Goal: Task Accomplishment & Management: Complete application form

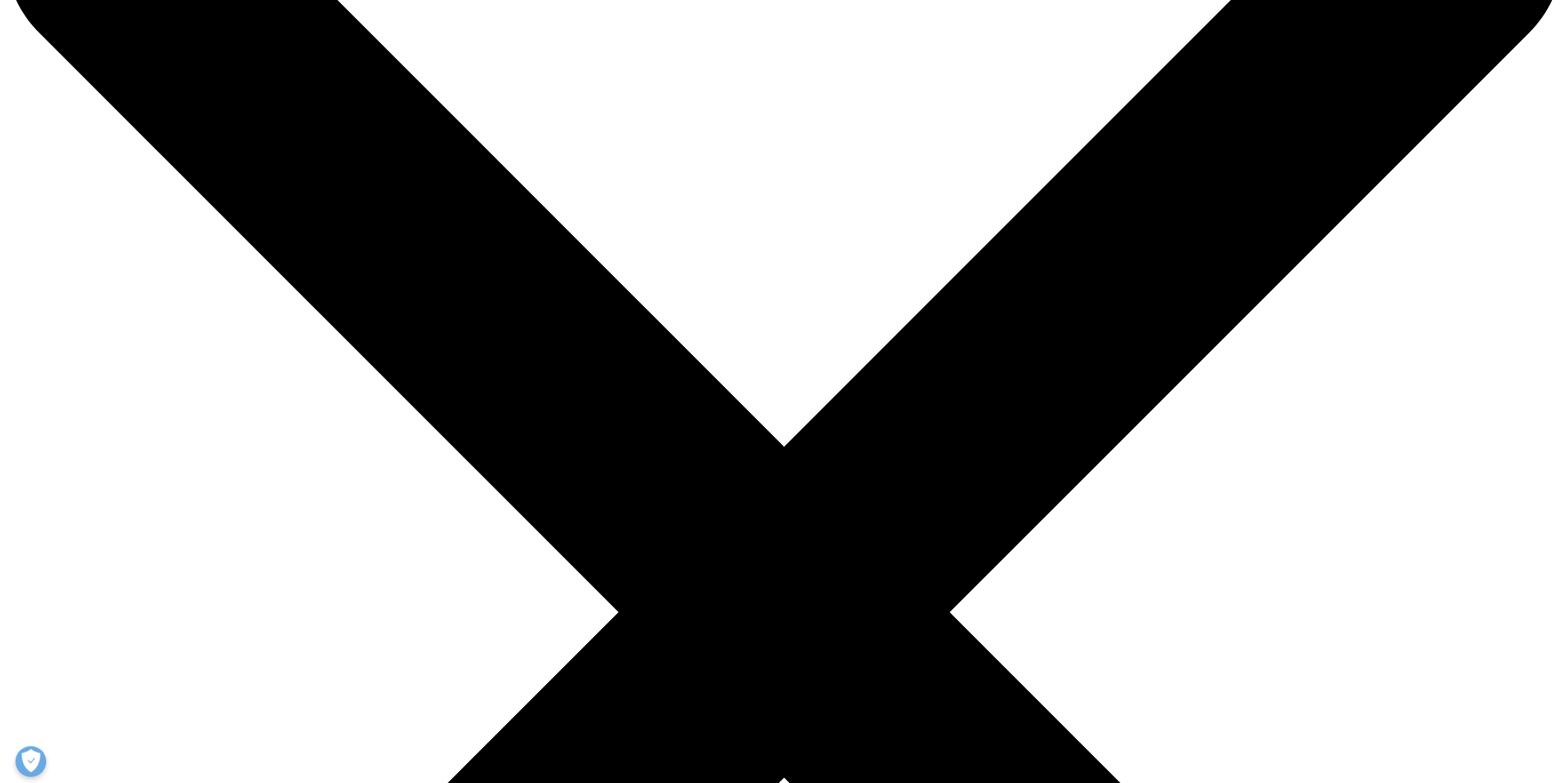
scroll to position [123, 0]
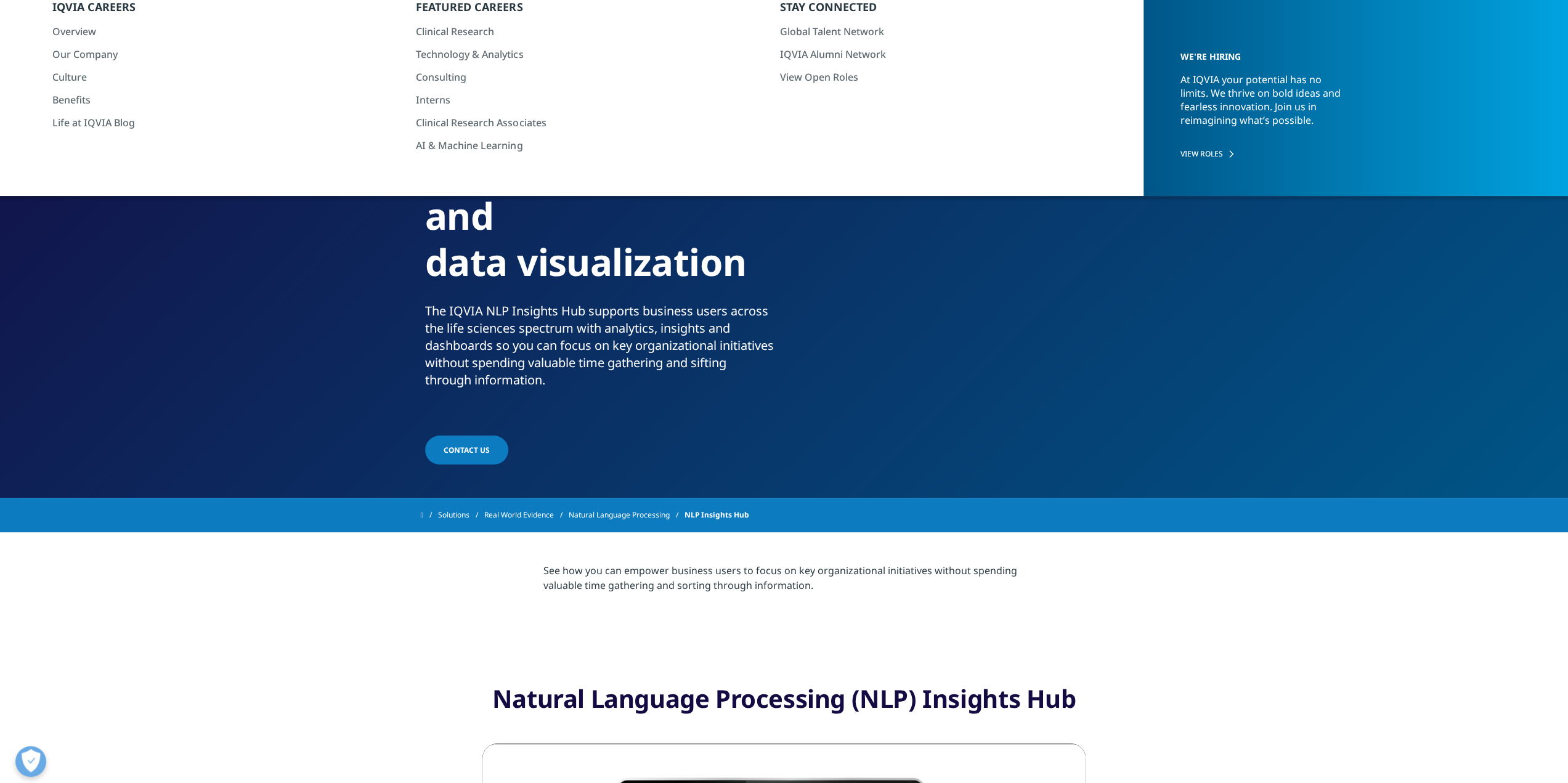
click at [466, 450] on span "CONTACT US" at bounding box center [466, 450] width 46 height 11
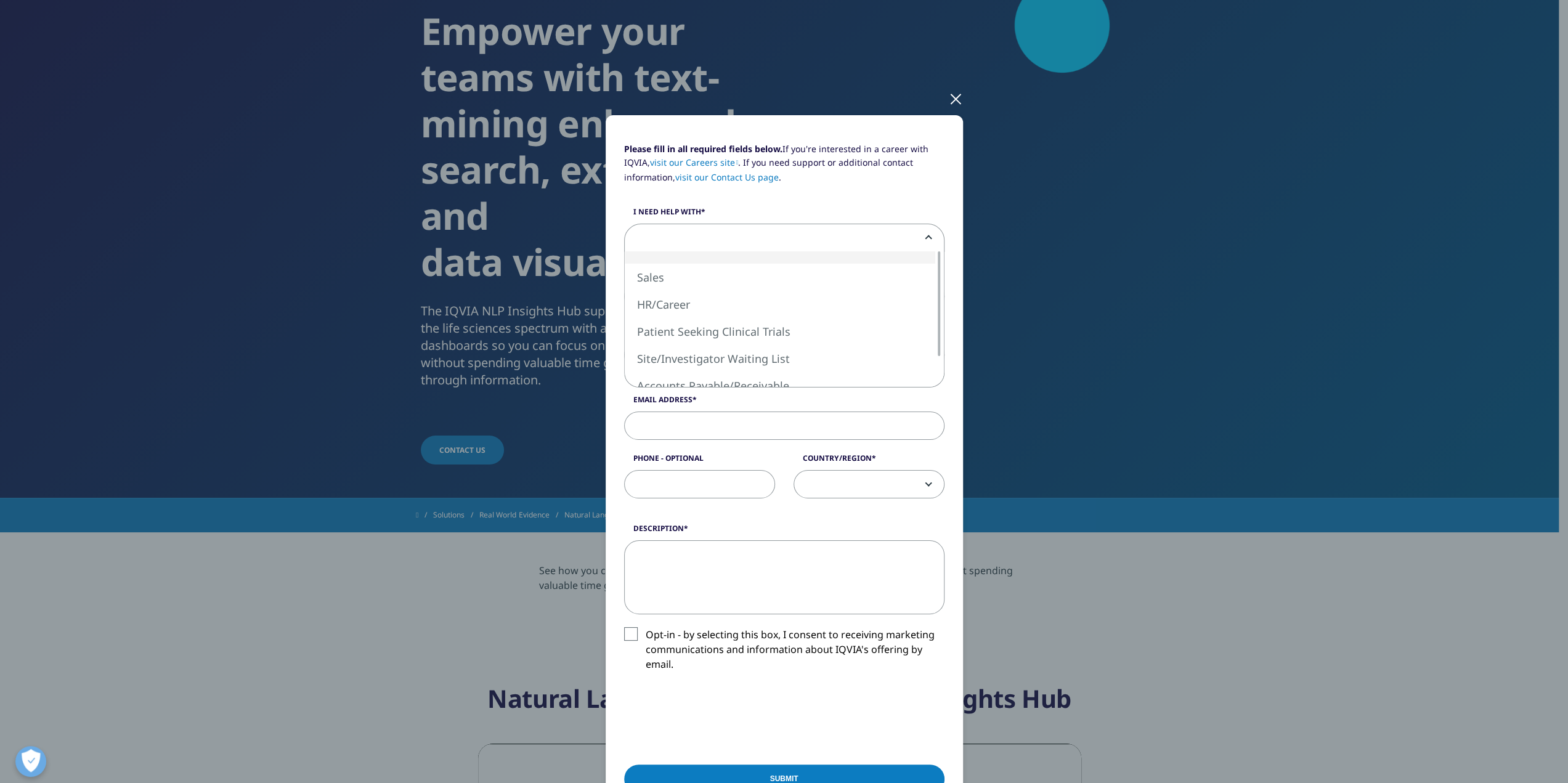
click at [761, 240] on span at bounding box center [784, 238] width 319 height 28
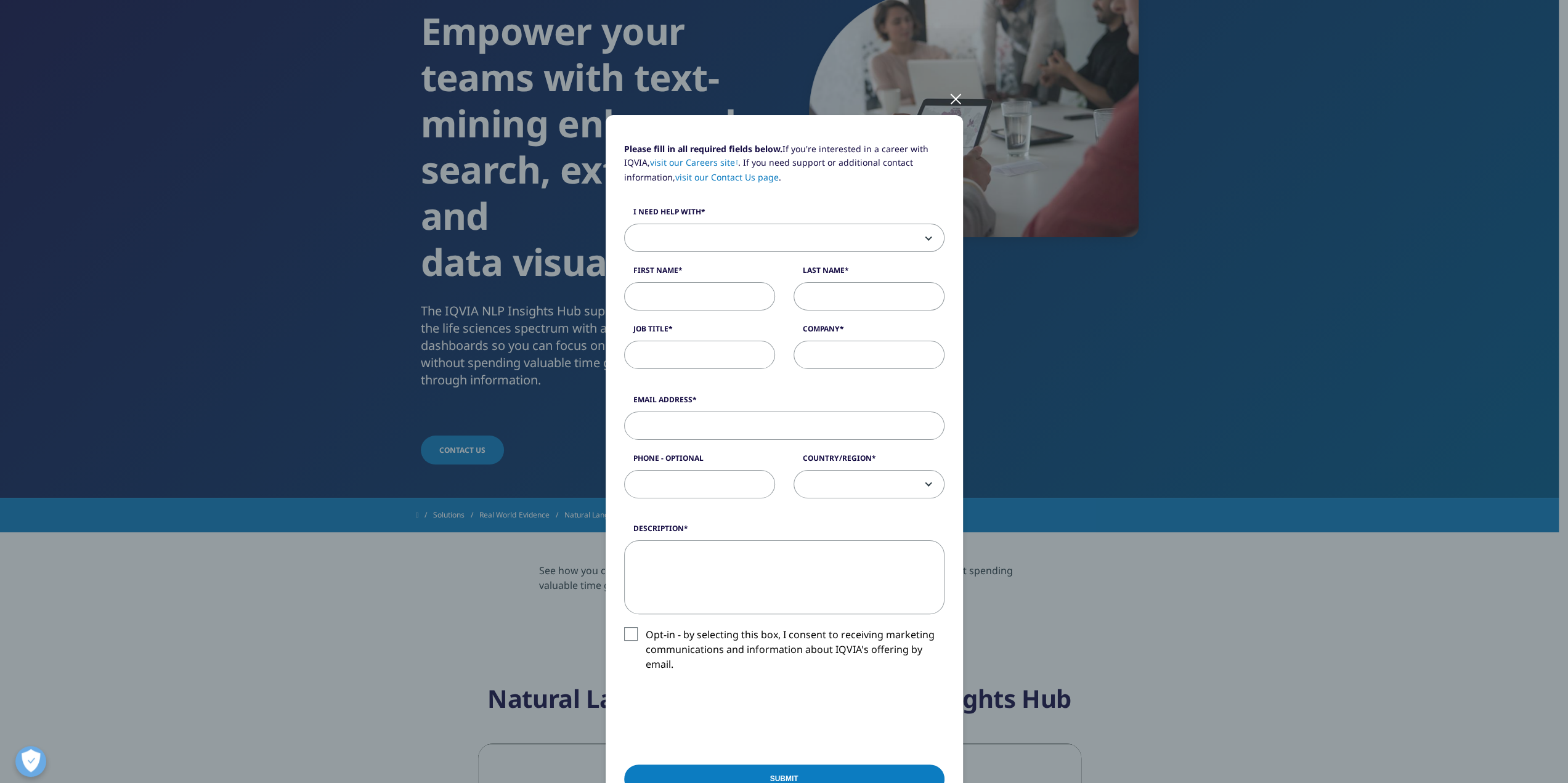
click at [322, 273] on div "Please fill in all required fields below. If you're interested in a career with…" at bounding box center [784, 392] width 1568 height 783
drag, startPoint x: 959, startPoint y: 99, endPoint x: 935, endPoint y: 106, distance: 25.0
click at [956, 99] on div "Please fill in all required fields below. If you're interested in a career with…" at bounding box center [784, 512] width 727 height 1025
click at [950, 103] on div at bounding box center [956, 99] width 14 height 34
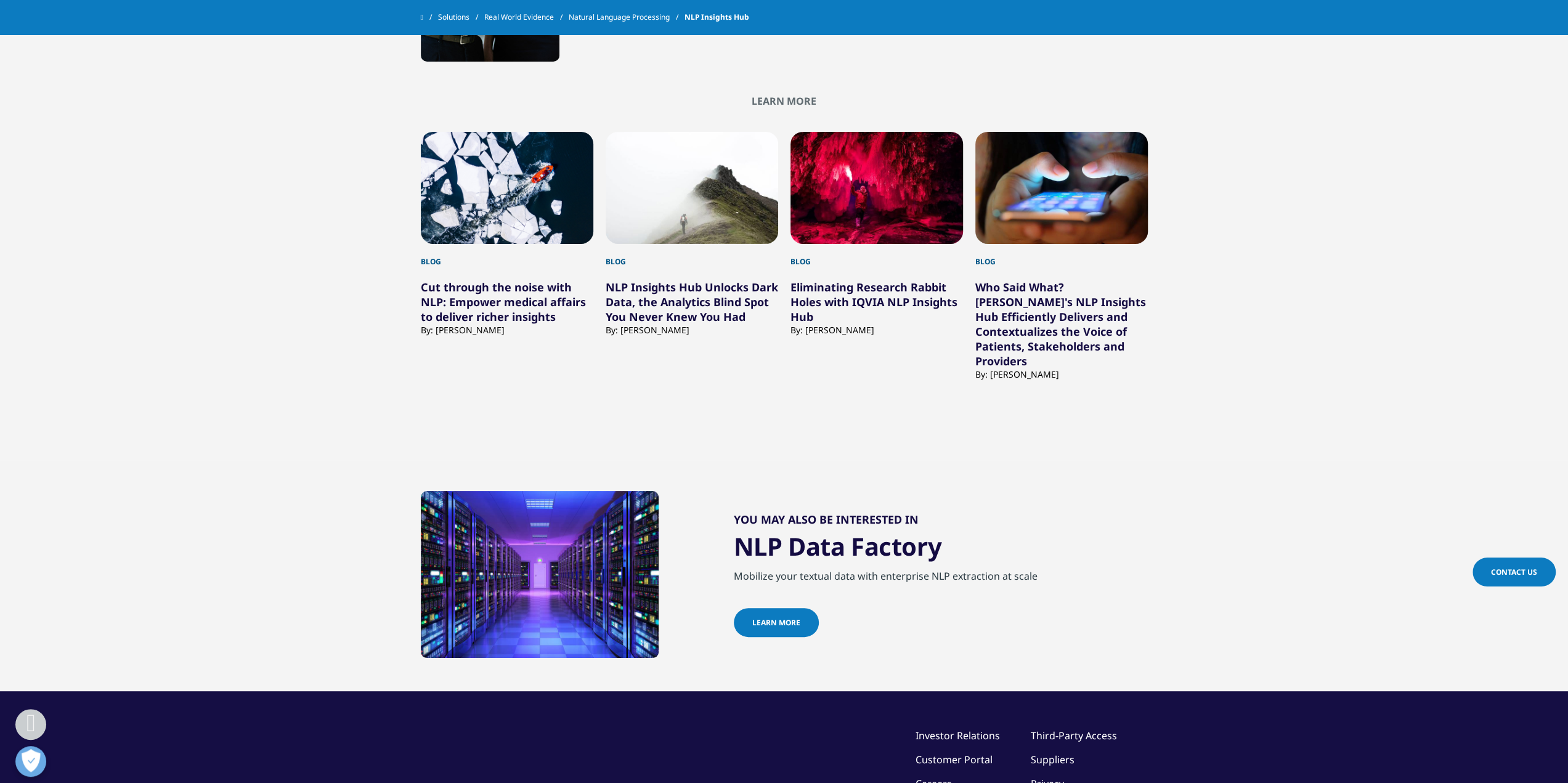
scroll to position [4274, 0]
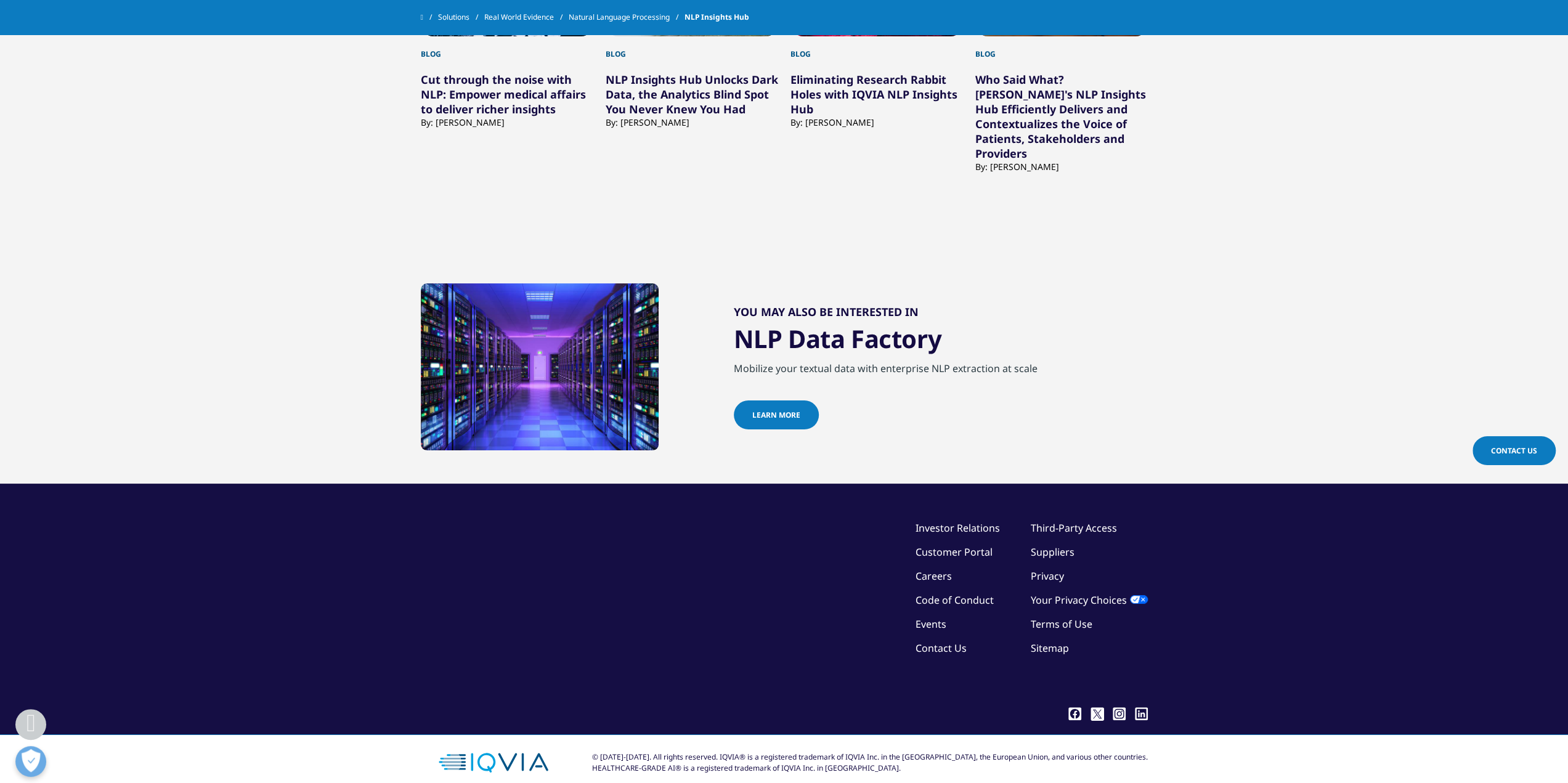
click at [934, 642] on link "Contact Us" at bounding box center [941, 648] width 51 height 14
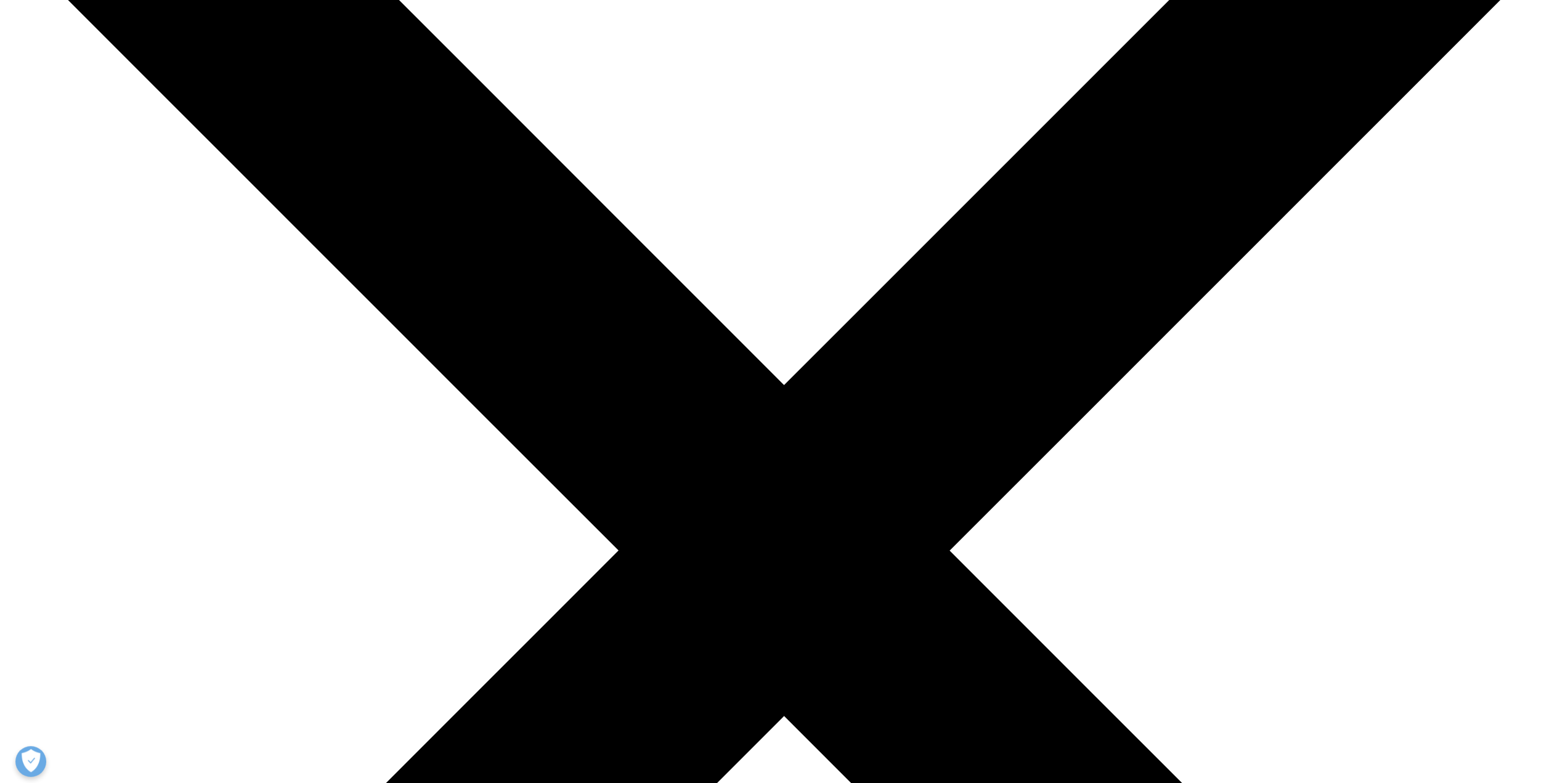
scroll to position [246, 0]
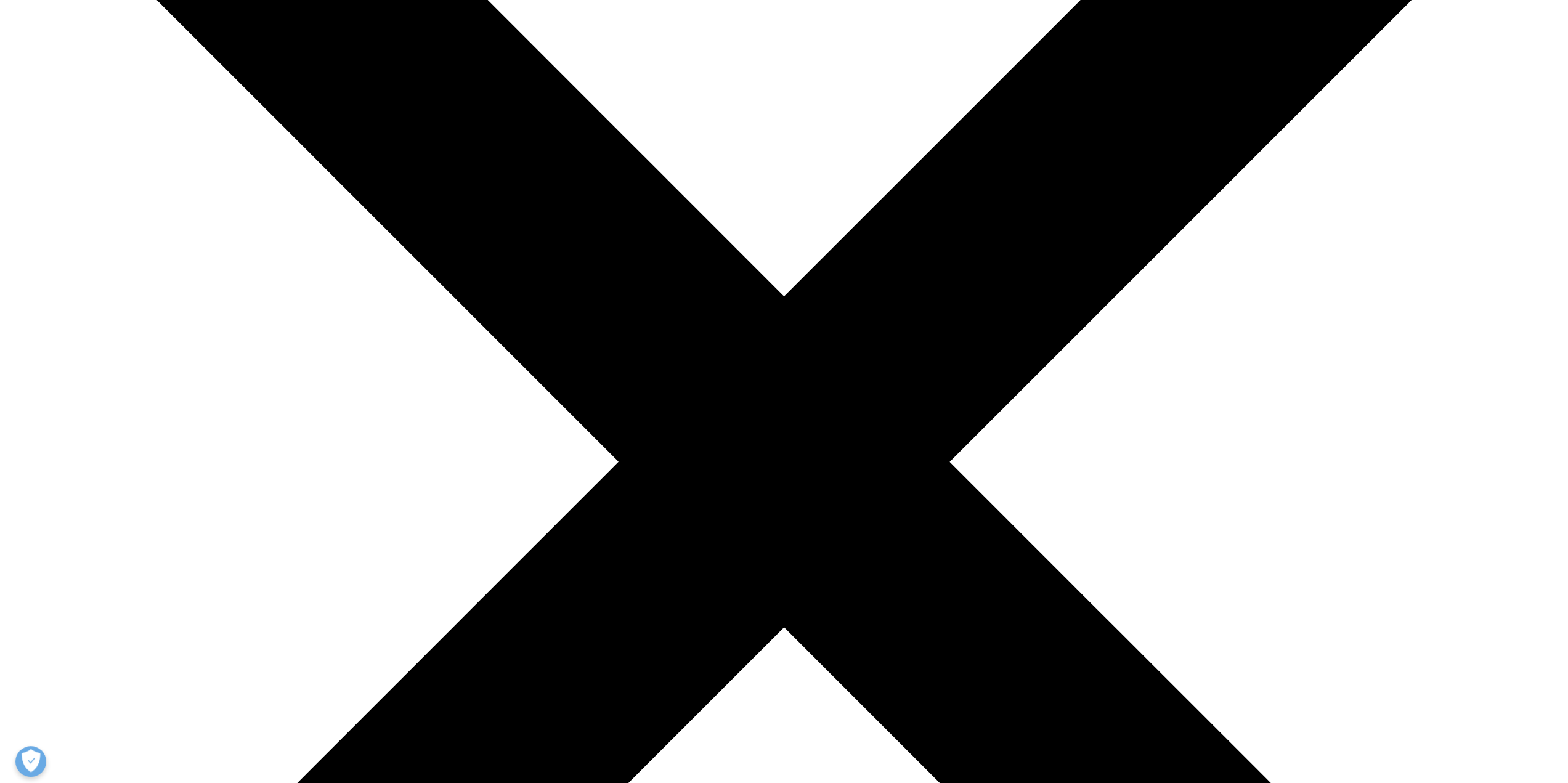
scroll to position [308, 0]
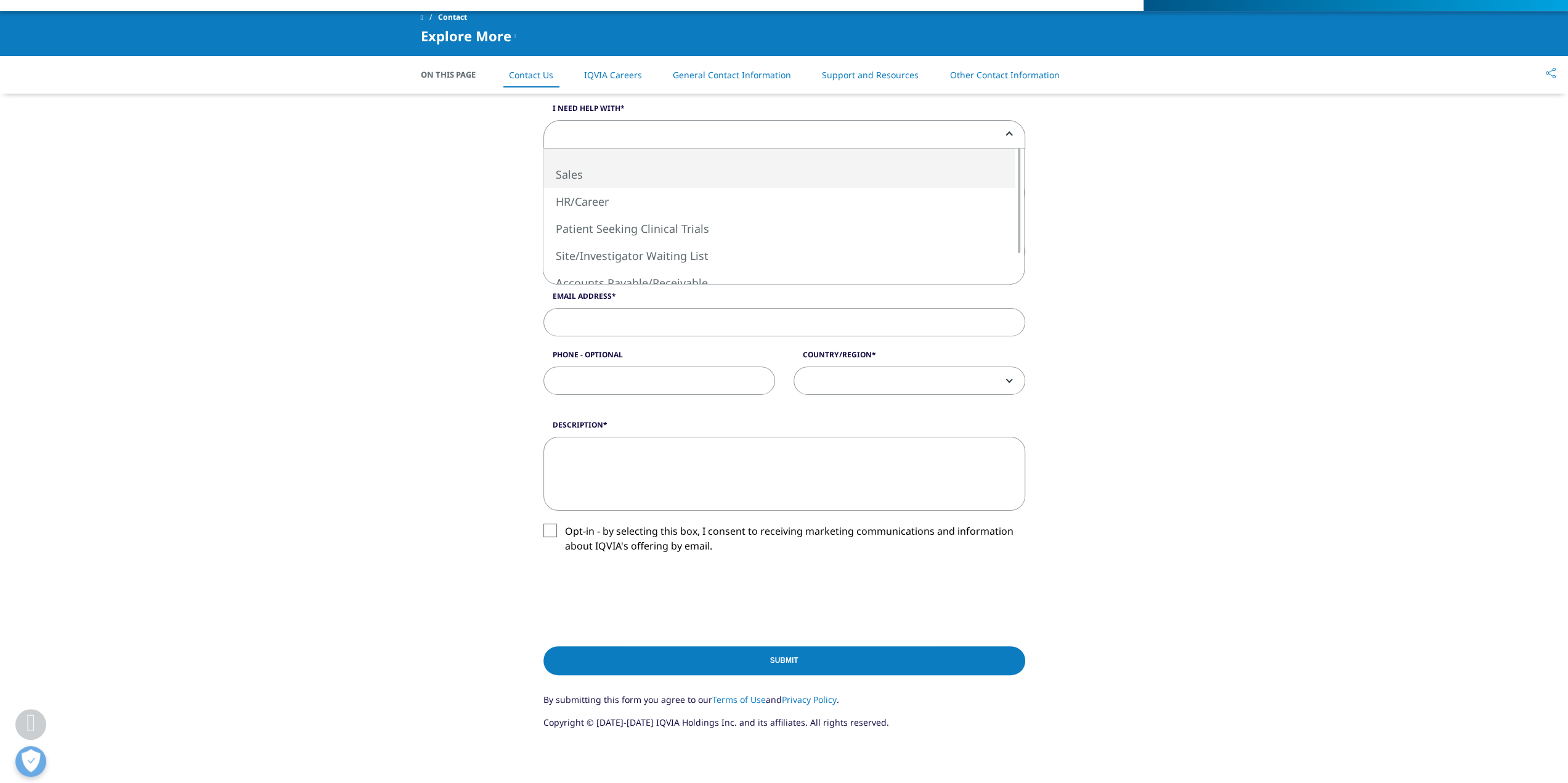
select select "Sales"
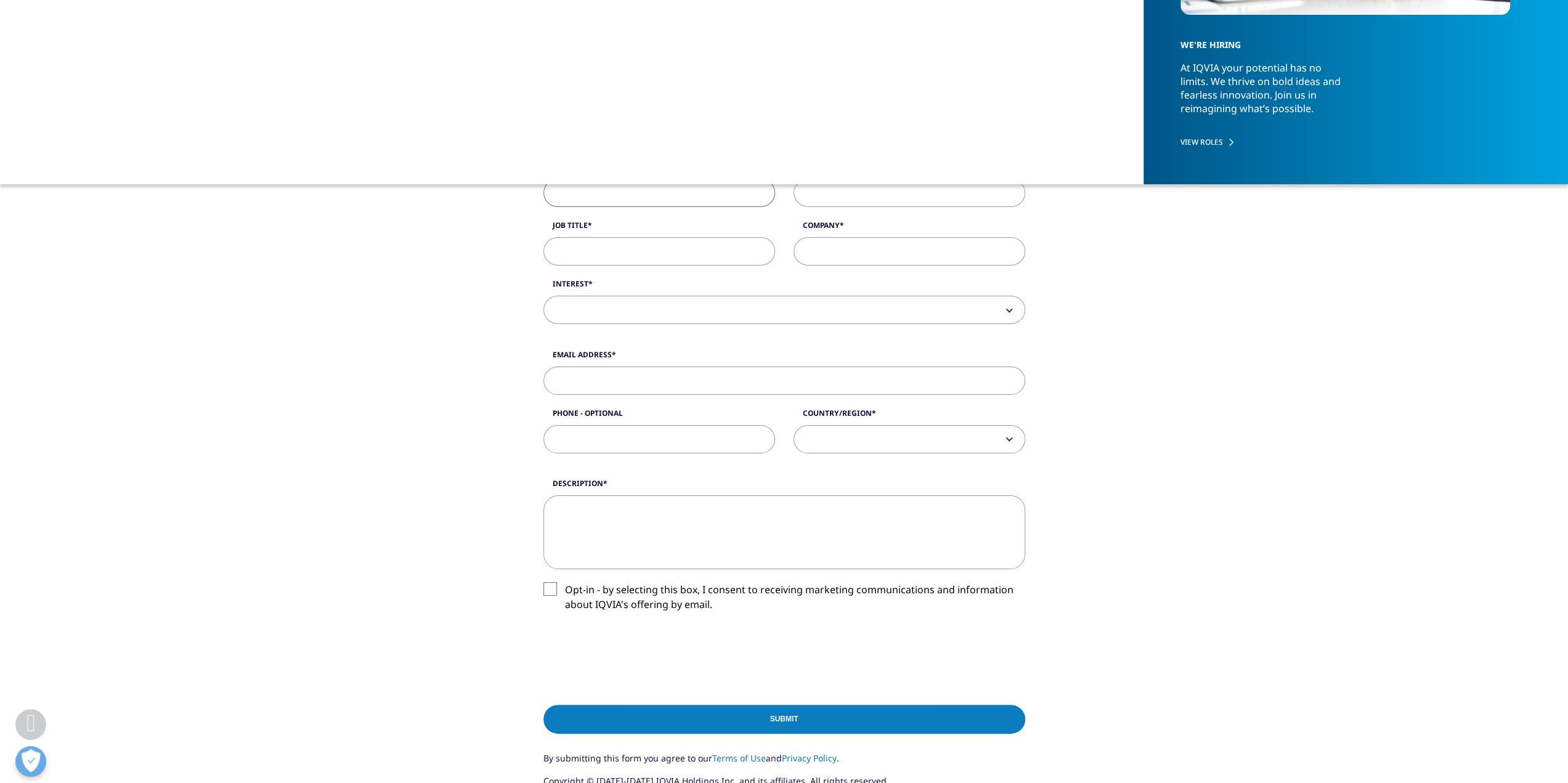
click at [661, 196] on input "First Name" at bounding box center [659, 192] width 232 height 28
type input "Mathias"
type input "Faux"
type input "mathias.faux@gmail.com"
type input "6174120720"
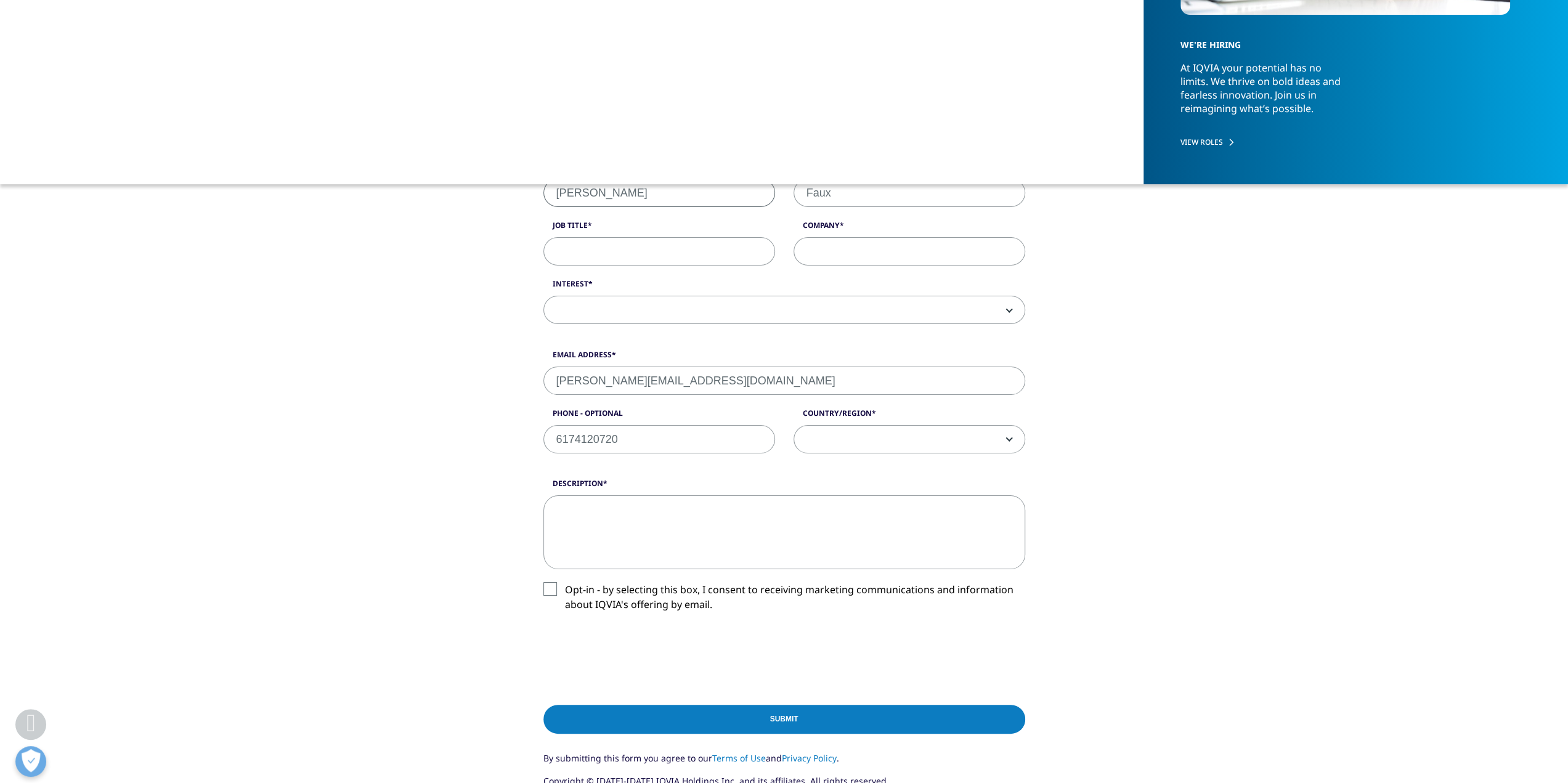
select select "[GEOGRAPHIC_DATA]"
click at [671, 244] on input "Job Title" at bounding box center [659, 251] width 232 height 28
type input "Director of Innovations and Analytics"
click at [916, 247] on input "Company" at bounding box center [909, 251] width 232 height 28
type input "Vertex Pharmaceuticals"
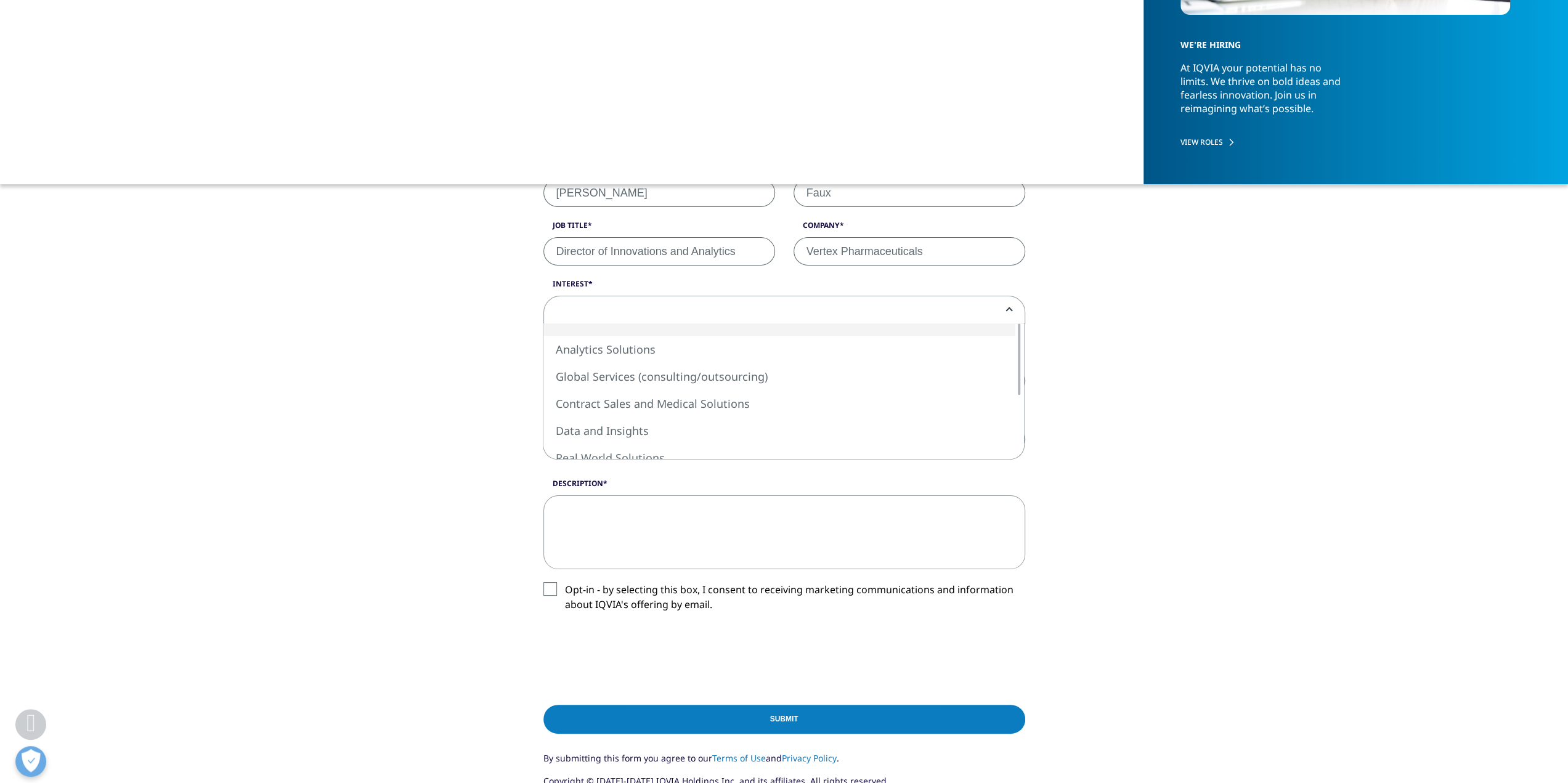
click at [751, 306] on span at bounding box center [784, 310] width 481 height 28
select select "Data and Insights"
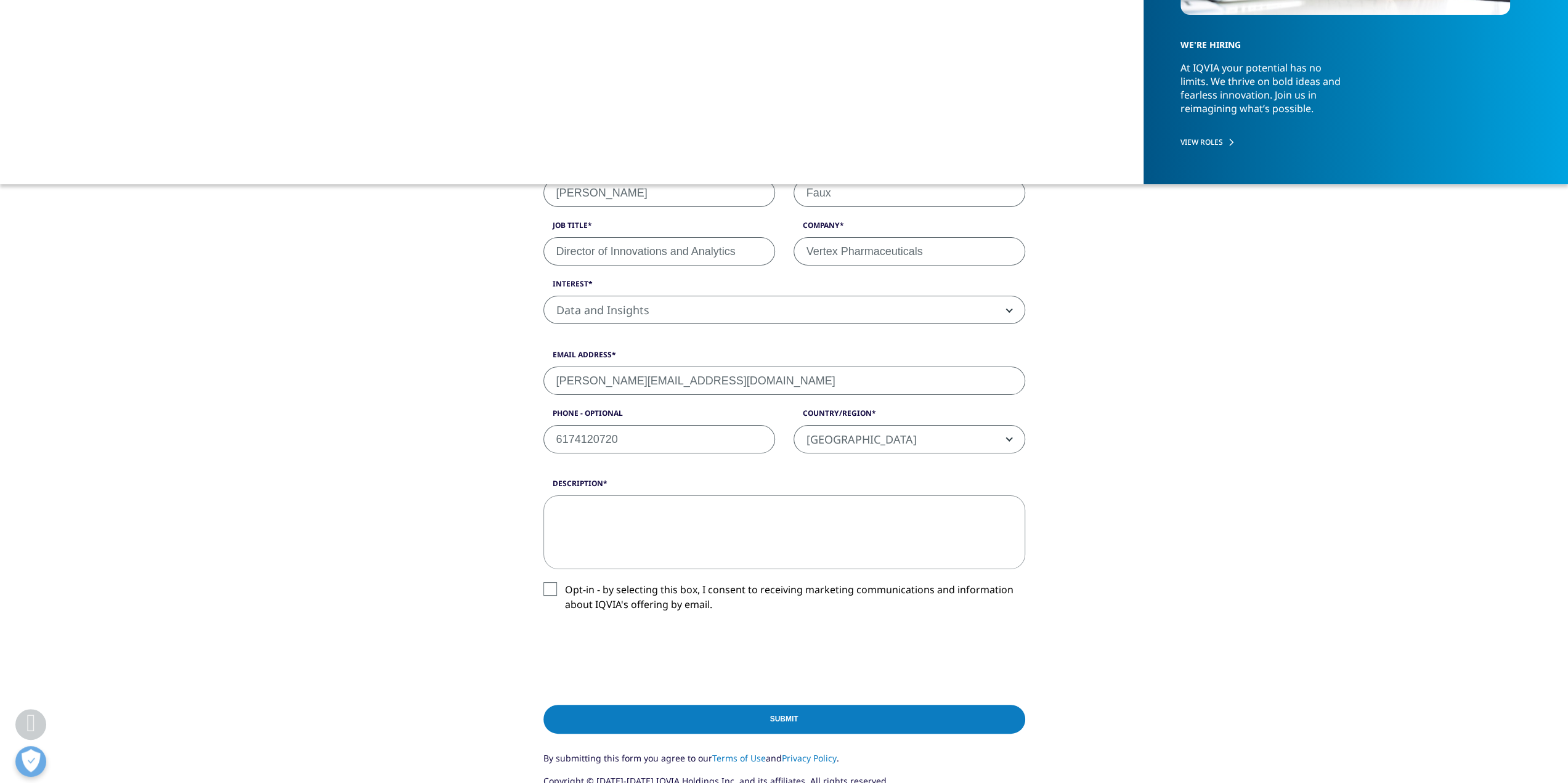
drag, startPoint x: 688, startPoint y: 379, endPoint x: 594, endPoint y: 384, distance: 94.1
click at [594, 384] on input "mathias.faux@gmail.com" at bounding box center [784, 380] width 482 height 28
type input "mathias_faux@vrtx.com"
click at [1173, 494] on div "What type of request? Email Us Request a Demo IQVIA Institute Inquiries Media I…" at bounding box center [784, 405] width 1568 height 853
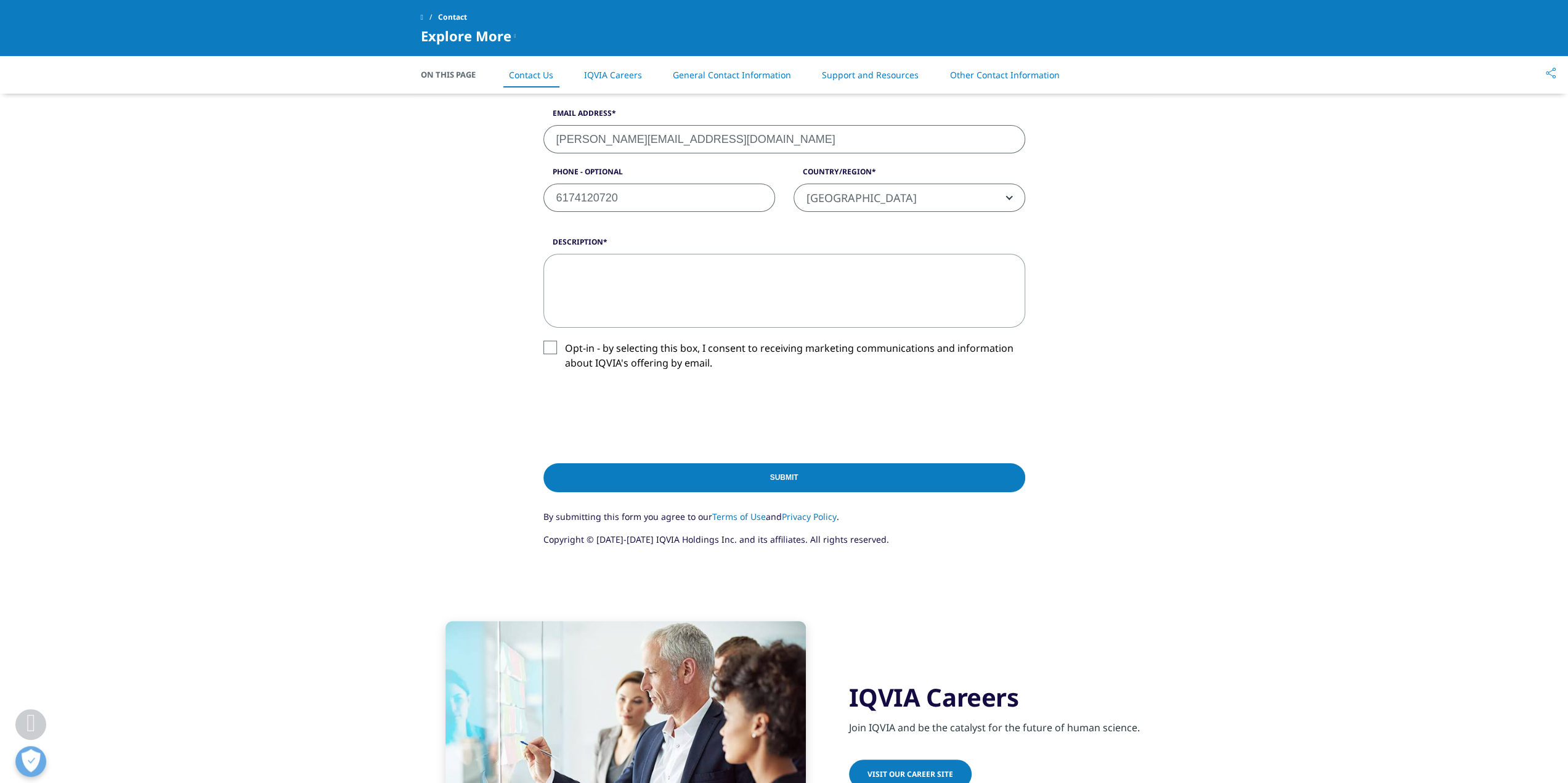
scroll to position [554, 0]
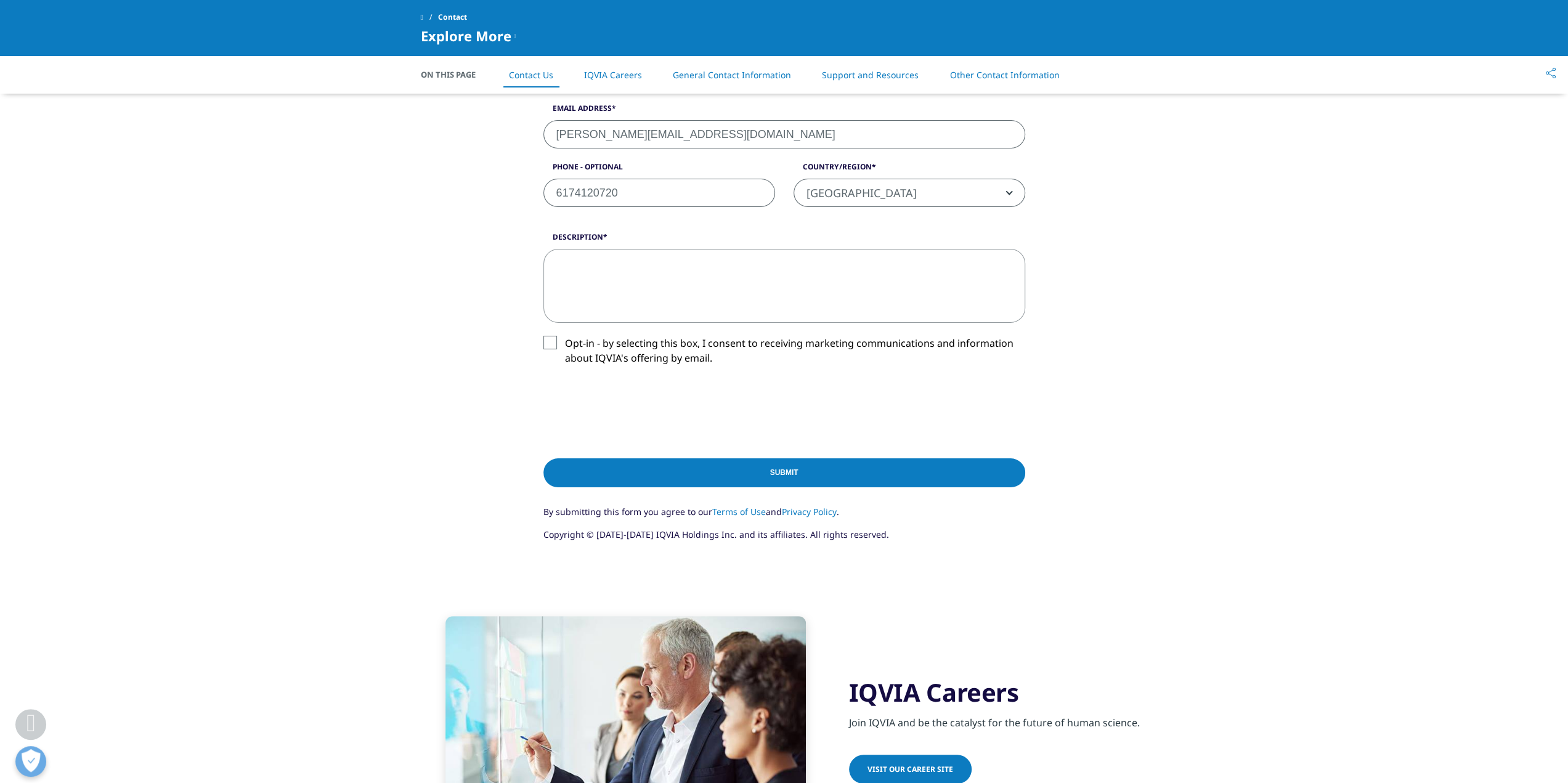
click at [613, 277] on textarea "Description" at bounding box center [784, 286] width 482 height 74
paste textarea "IQVIANLP"
drag, startPoint x: 615, startPoint y: 258, endPoint x: 547, endPoint y: 263, distance: 68.2
click at [547, 263] on textarea "IQVIANLP" at bounding box center [784, 286] width 482 height 74
paste textarea "Hello, I work in the Medical Affairs department at Vertex Pharmaceuticals. We a…"
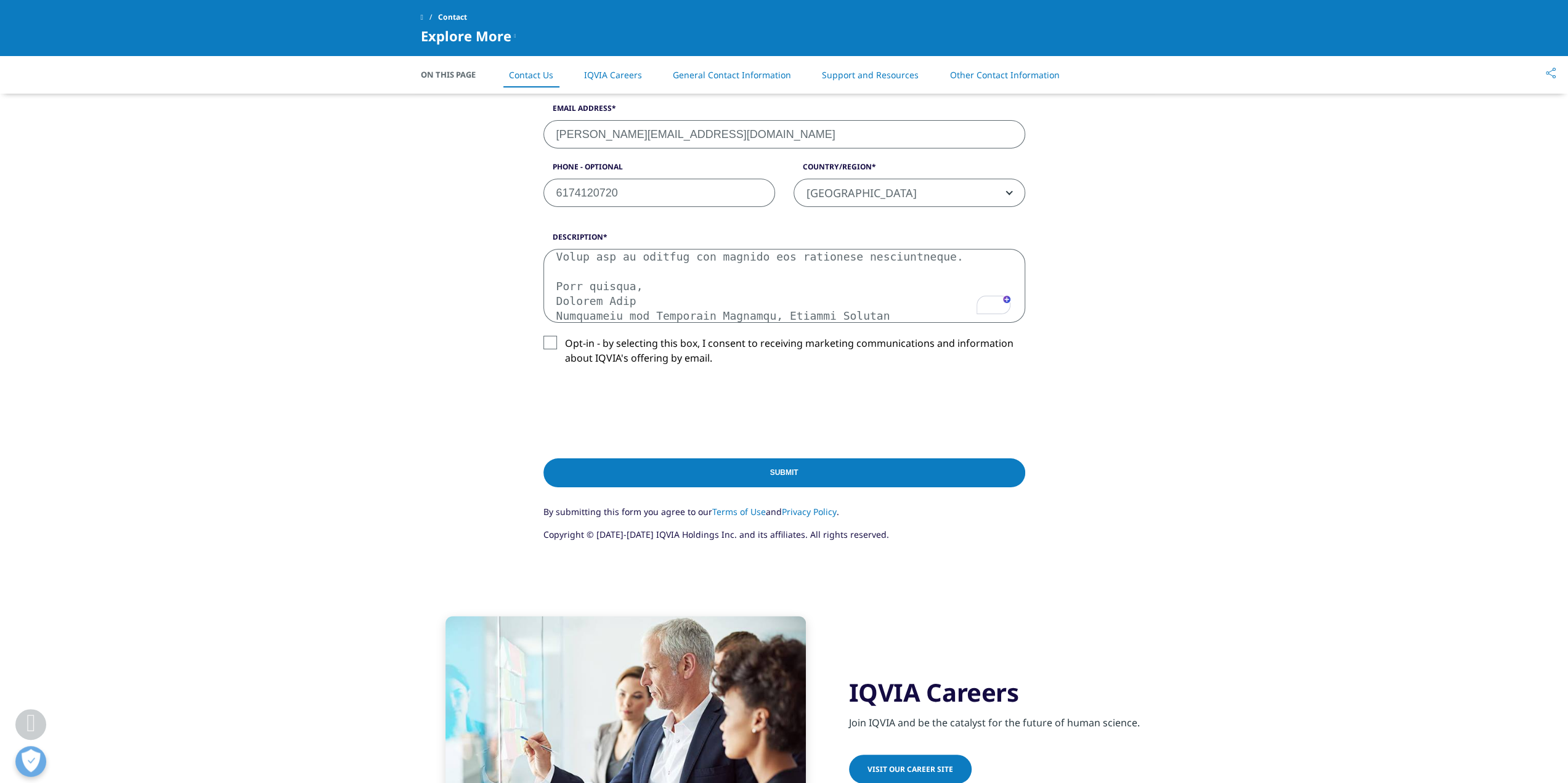
scroll to position [432, 0]
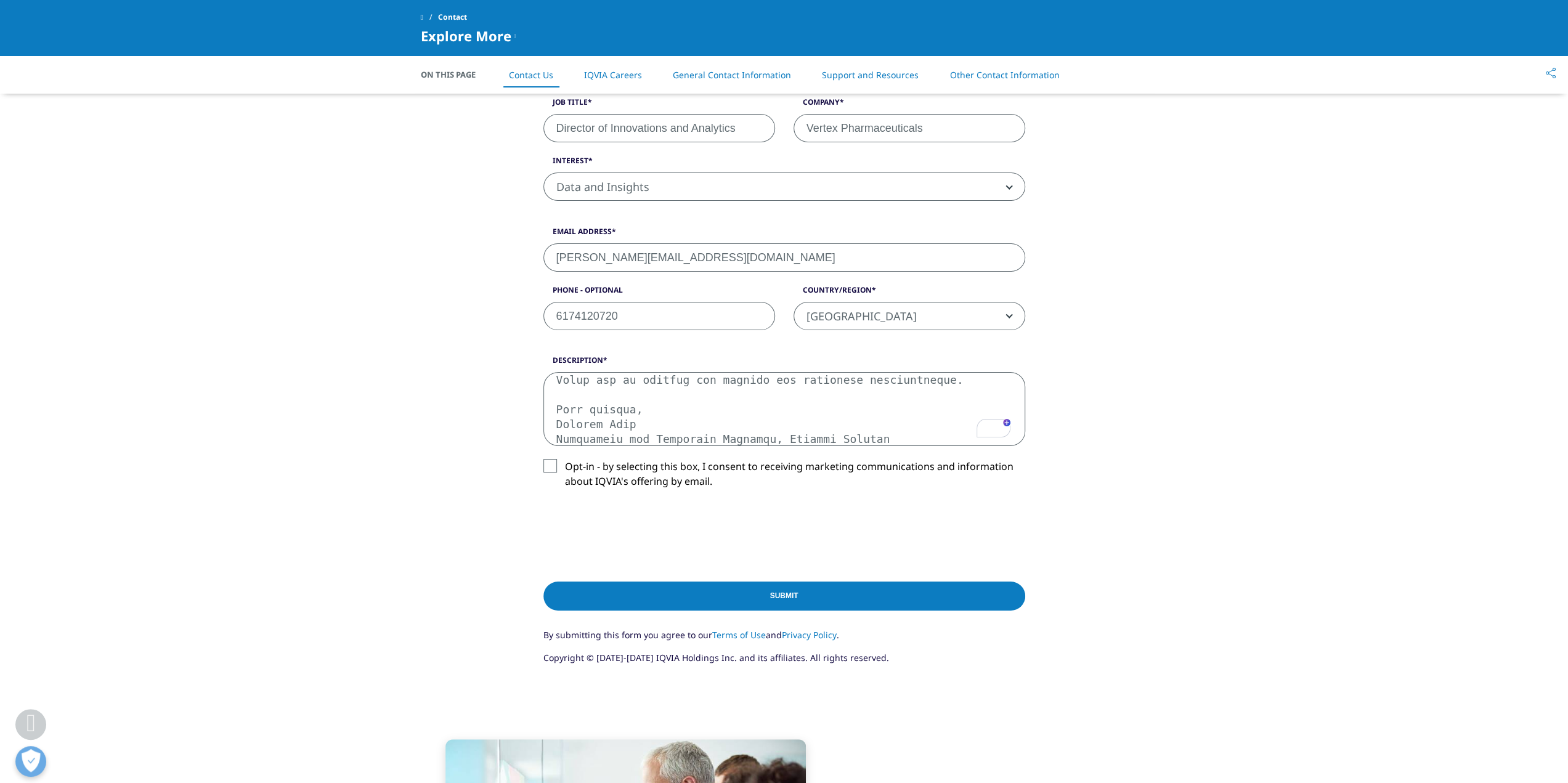
click at [644, 405] on textarea "Description" at bounding box center [784, 409] width 482 height 74
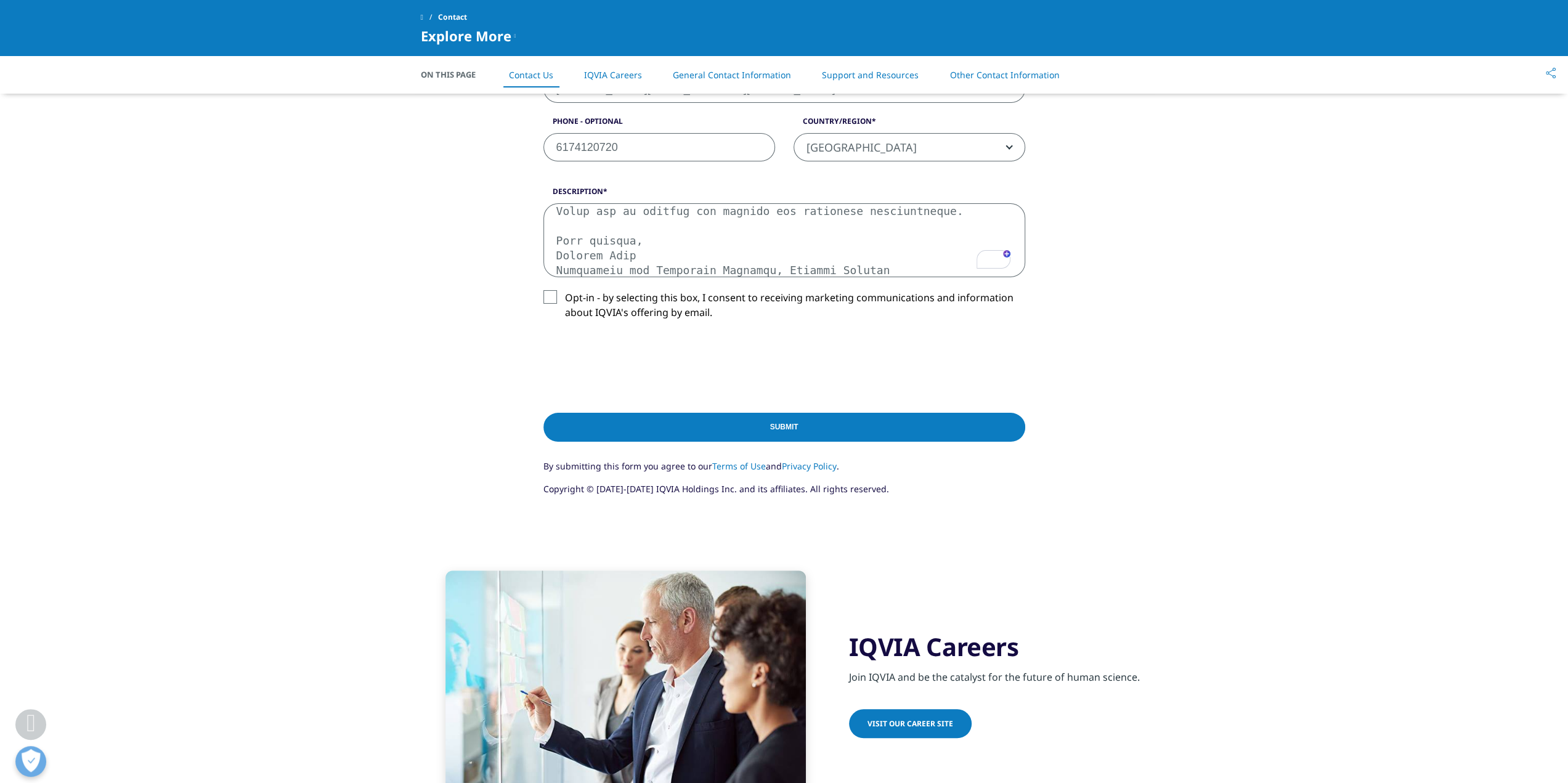
scroll to position [493, 0]
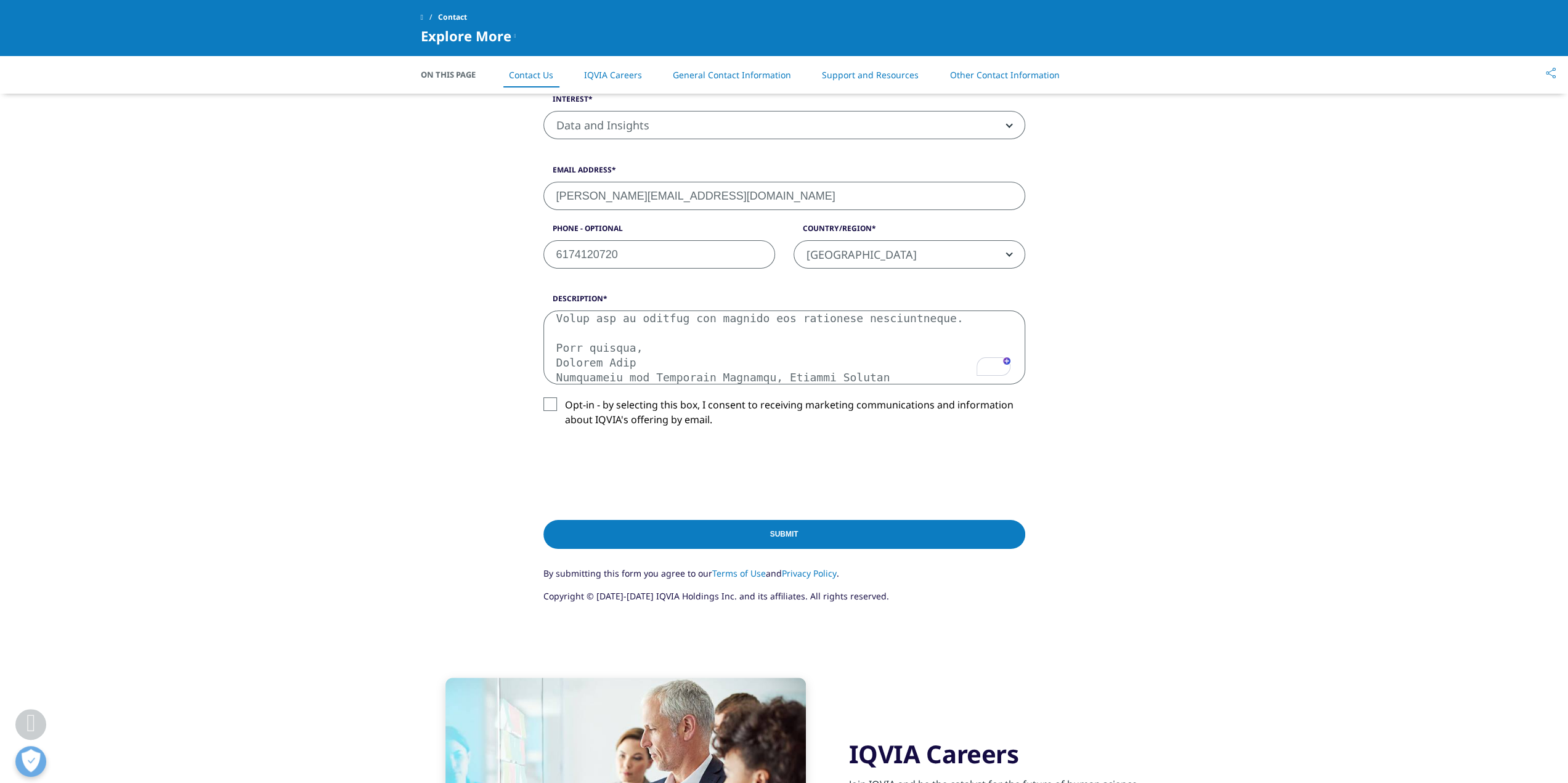
click at [609, 338] on textarea "Description" at bounding box center [784, 347] width 482 height 74
click at [719, 372] on textarea "Description" at bounding box center [784, 347] width 482 height 74
drag, startPoint x: 720, startPoint y: 372, endPoint x: 539, endPoint y: 330, distance: 185.8
click at [539, 330] on div "Description" at bounding box center [784, 339] width 501 height 91
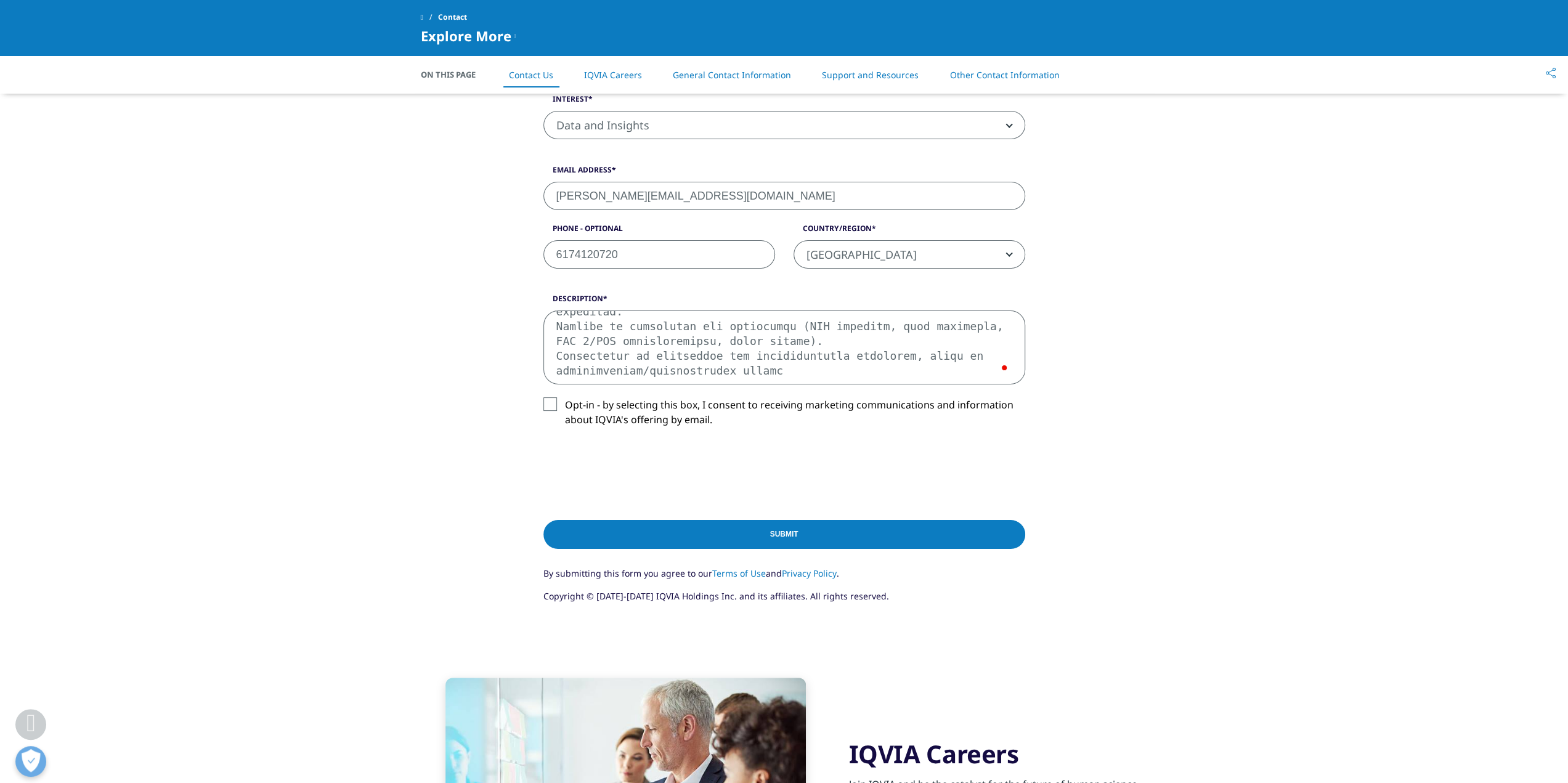
scroll to position [0, 0]
click at [845, 369] on textarea "Description" at bounding box center [784, 347] width 482 height 74
paste textarea "uration/customization required. Company background (client base in pharma/medic…"
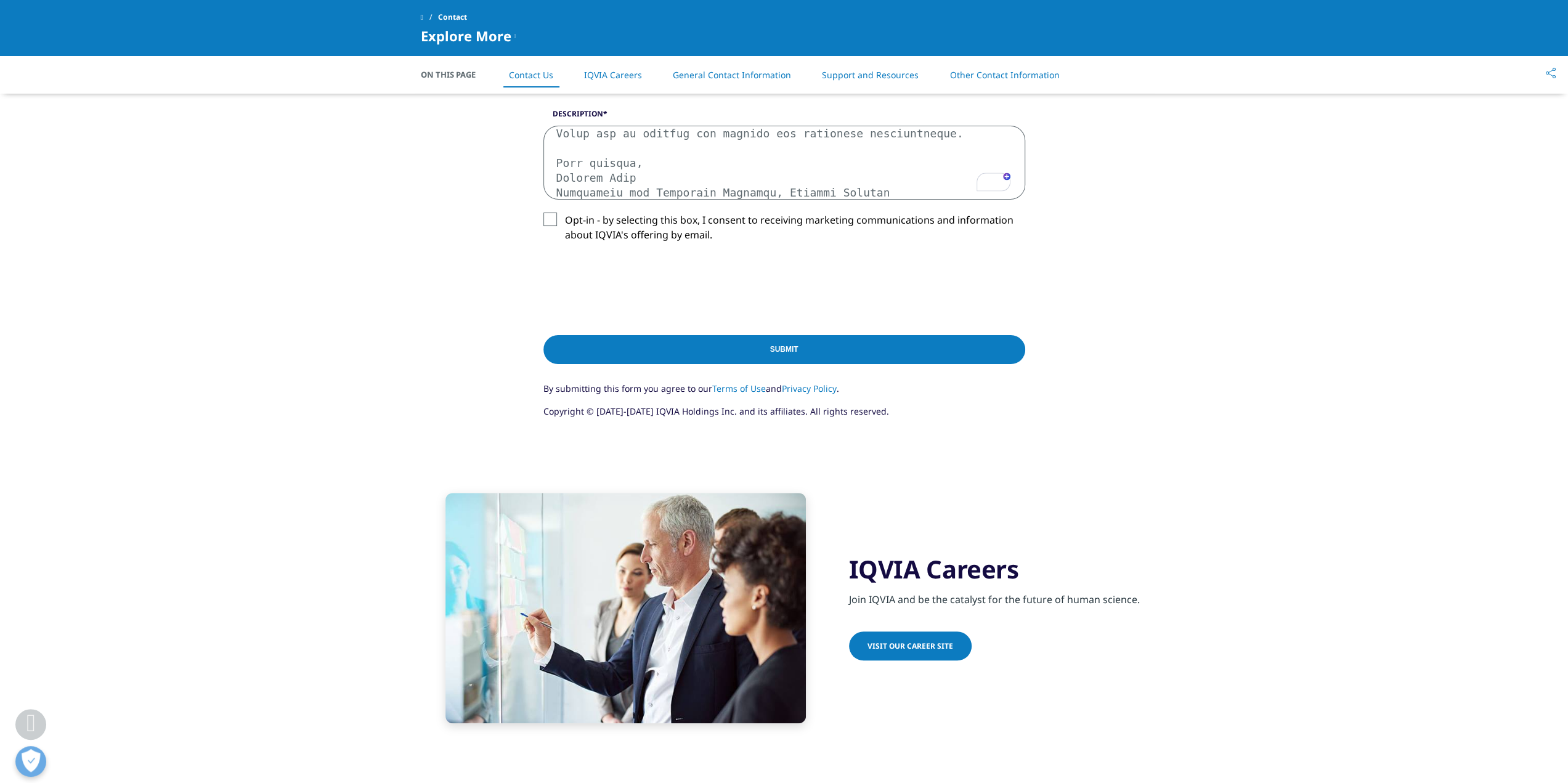
type textarea "Hello, I work in the Medical Affairs department at Vertex Pharmaceuticals. We a…"
click at [717, 349] on input "Submit" at bounding box center [784, 349] width 482 height 29
